Goal: Task Accomplishment & Management: Use online tool/utility

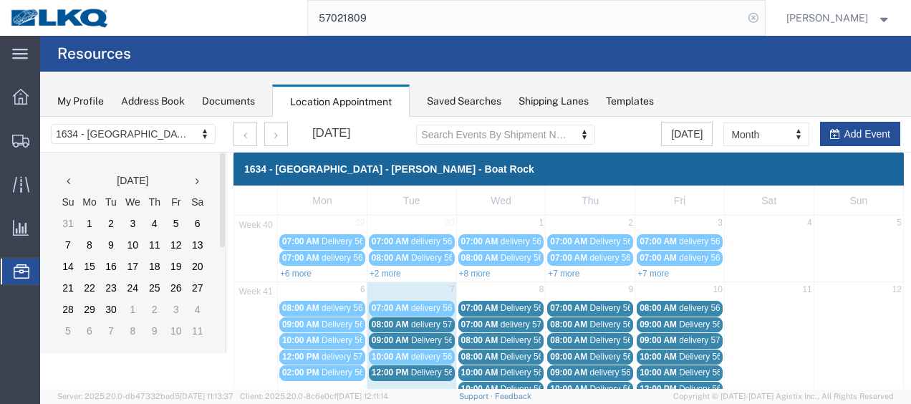
click at [763, 16] on icon at bounding box center [753, 18] width 20 height 20
click at [526, 15] on input "search" at bounding box center [525, 18] width 435 height 34
type input "56682229"
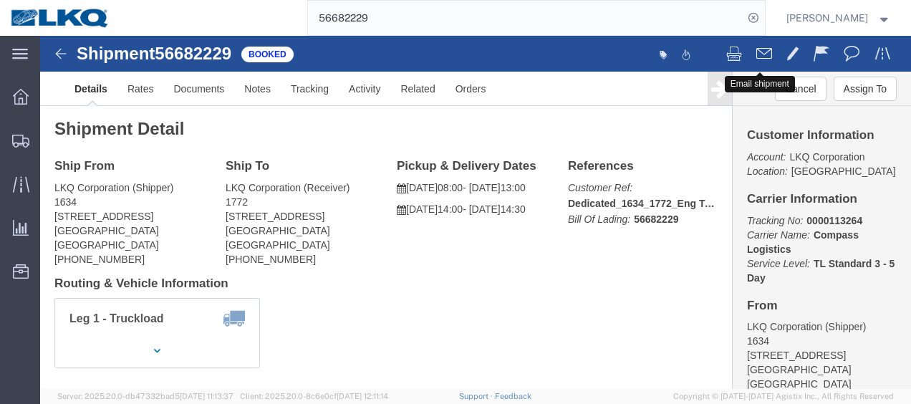
click span
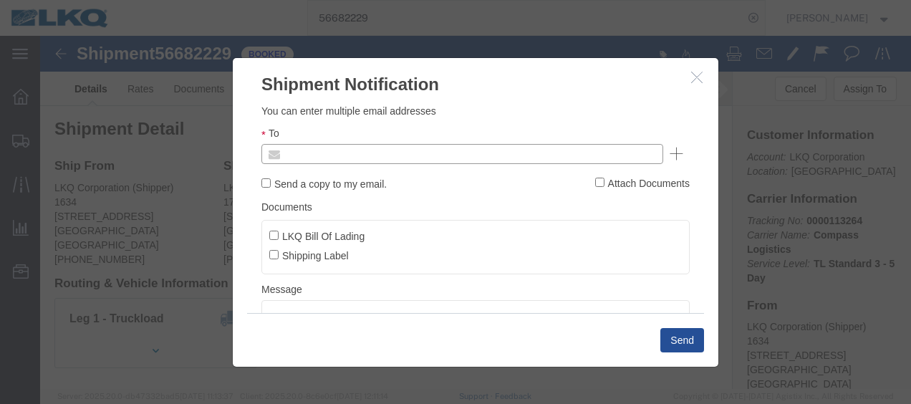
click input "text"
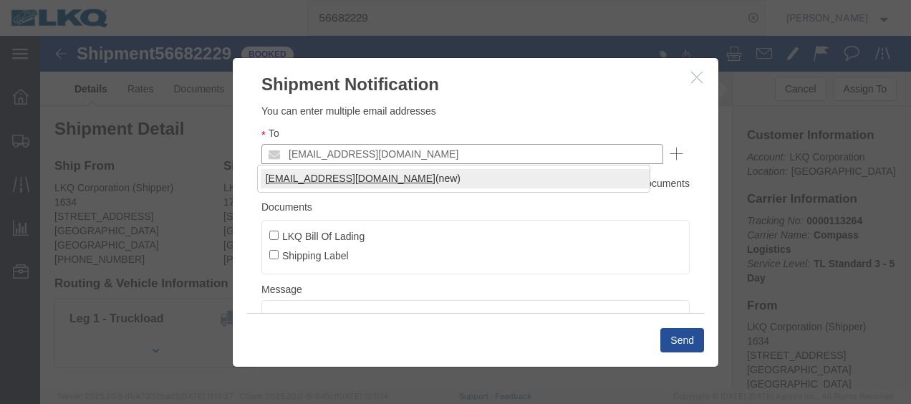
type input "[EMAIL_ADDRESS][DOMAIN_NAME]"
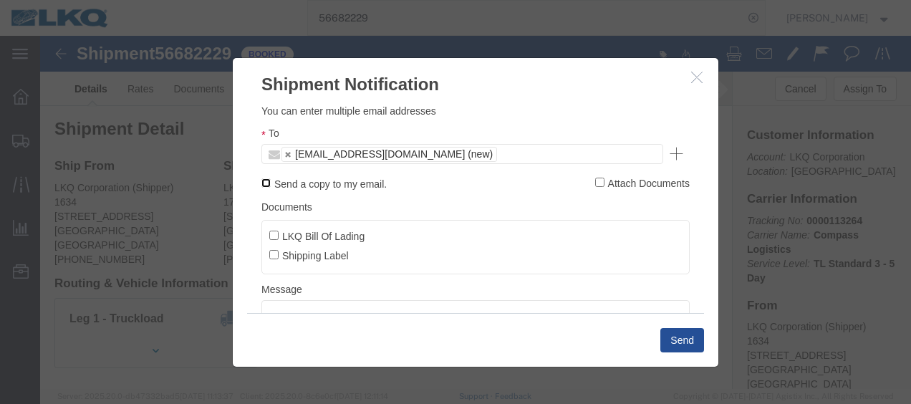
click input "Send a copy to my email."
checkbox input "true"
click input "LKQ Bill Of Lading"
checkbox input "true"
click button "Send"
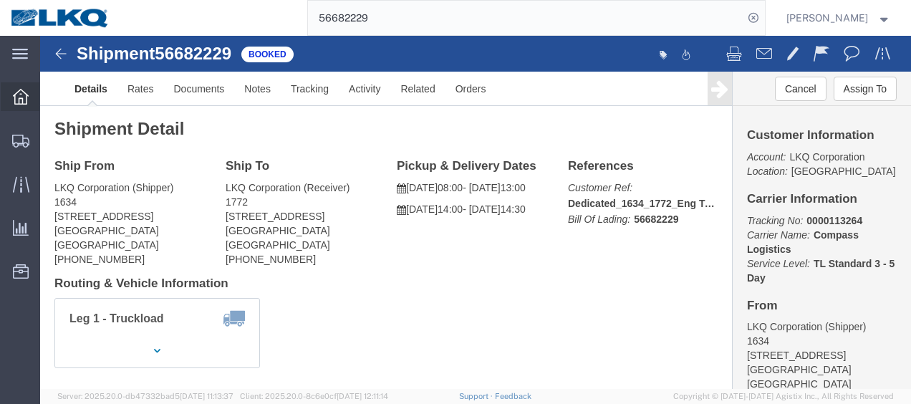
click at [17, 92] on icon at bounding box center [21, 97] width 16 height 16
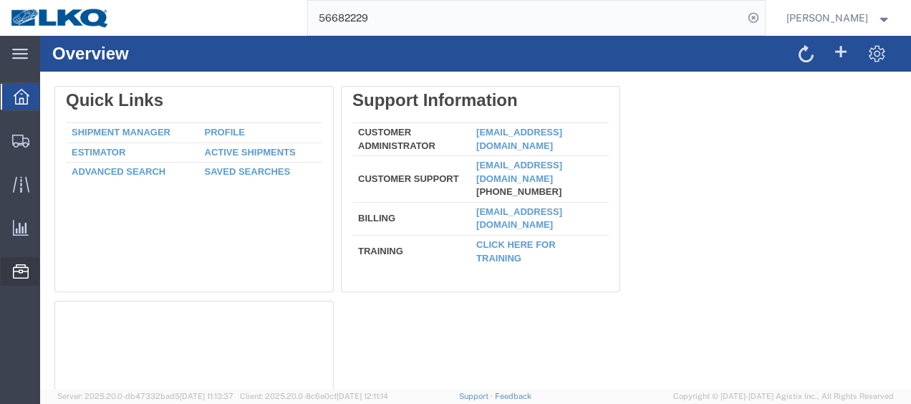
click at [0, 0] on span "Location Appointment" at bounding box center [0, 0] width 0 height 0
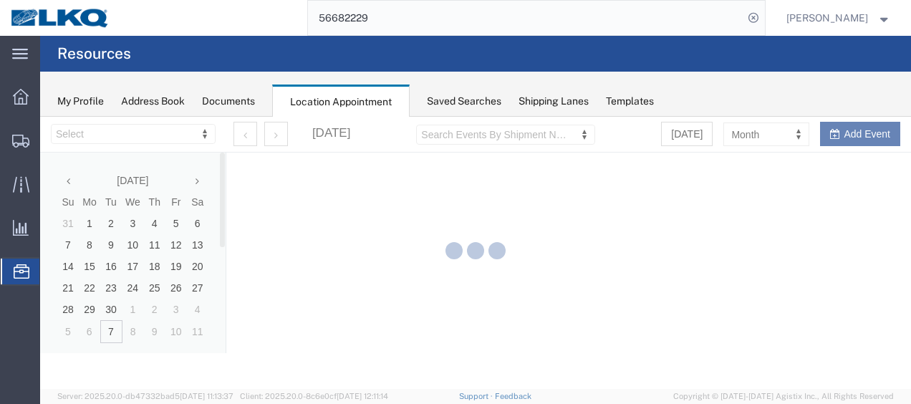
select select "28712"
